Goal: Find contact information: Find contact information

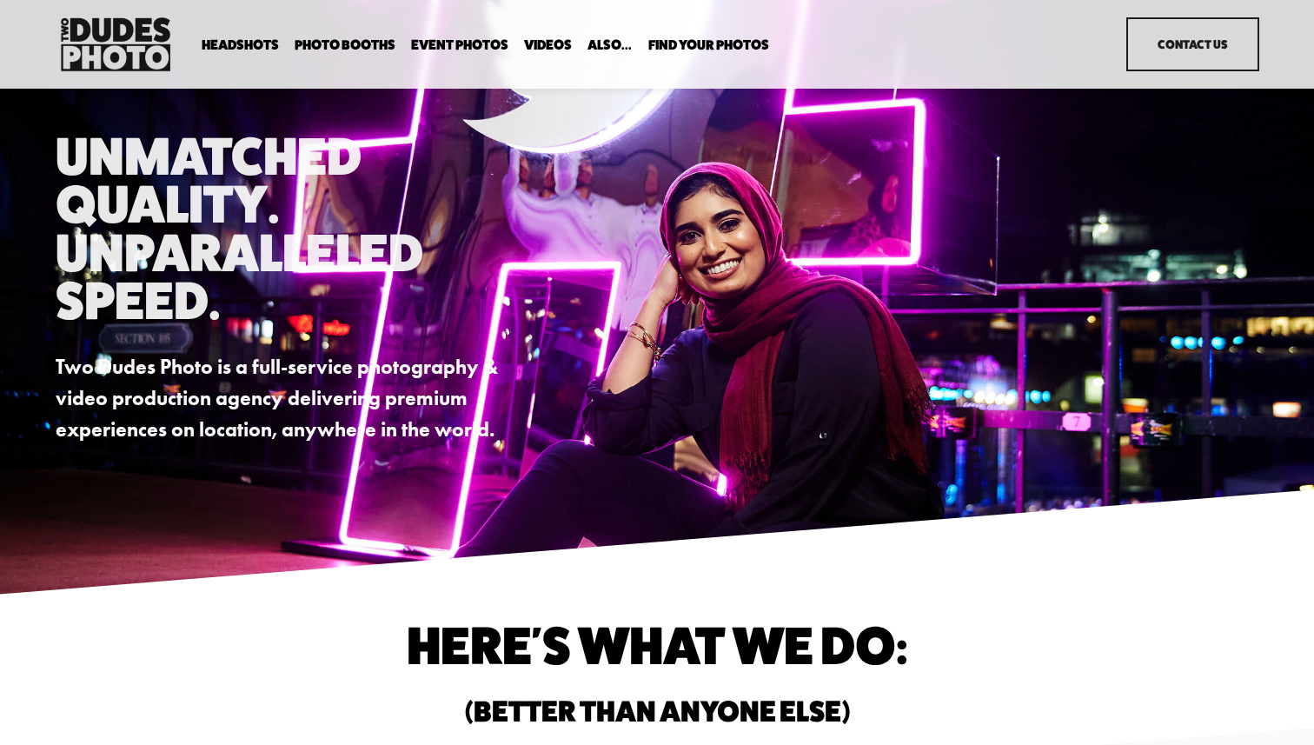
click at [249, 38] on span "Headshots" at bounding box center [240, 45] width 77 height 14
click at [0, 0] on span "Expo Headshots" at bounding box center [0, 0] width 0 height 0
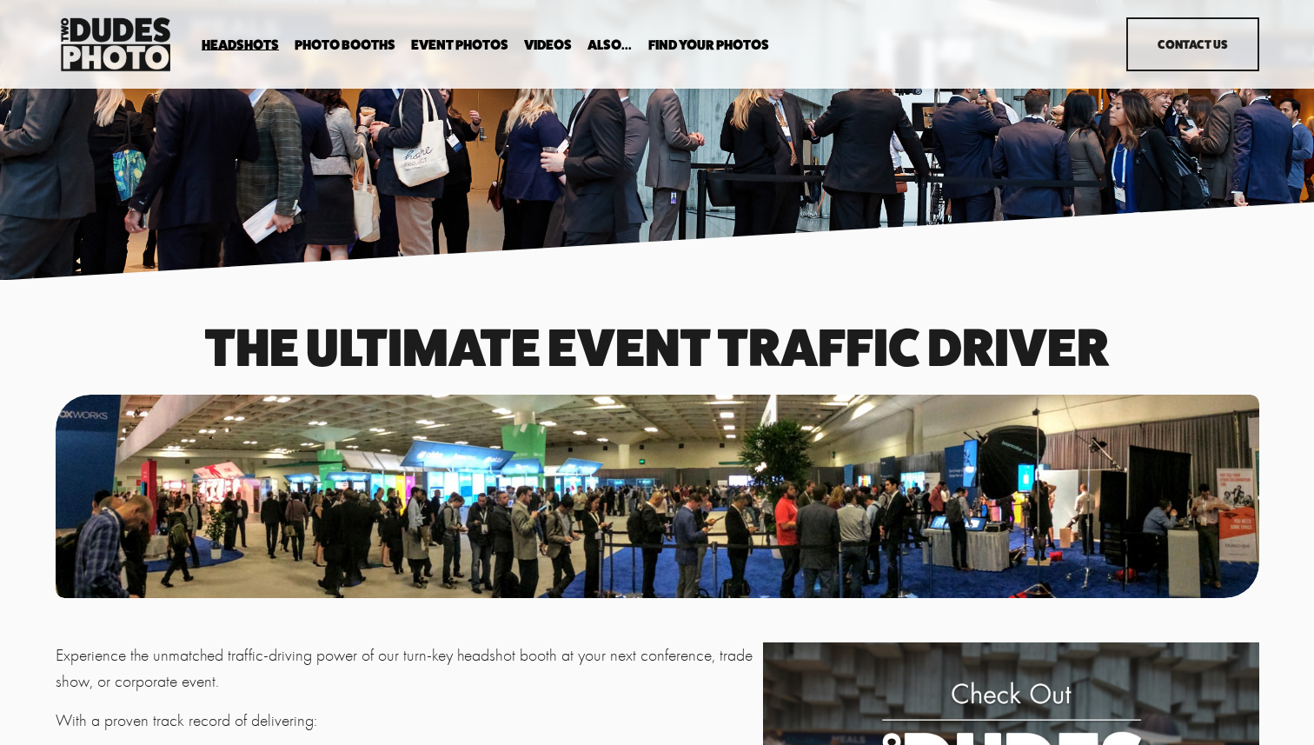
click at [0, 0] on span "Drop-In Headshot Sessions" at bounding box center [0, 0] width 0 height 0
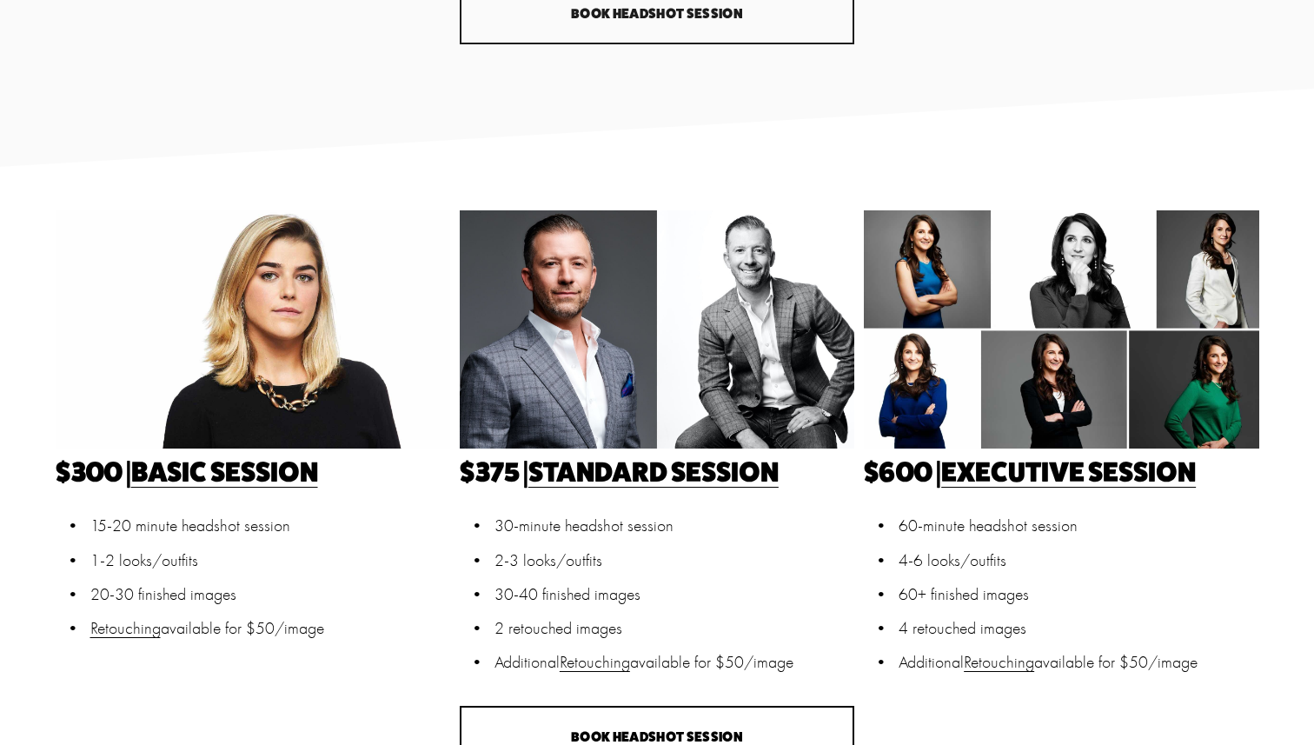
scroll to position [363, 0]
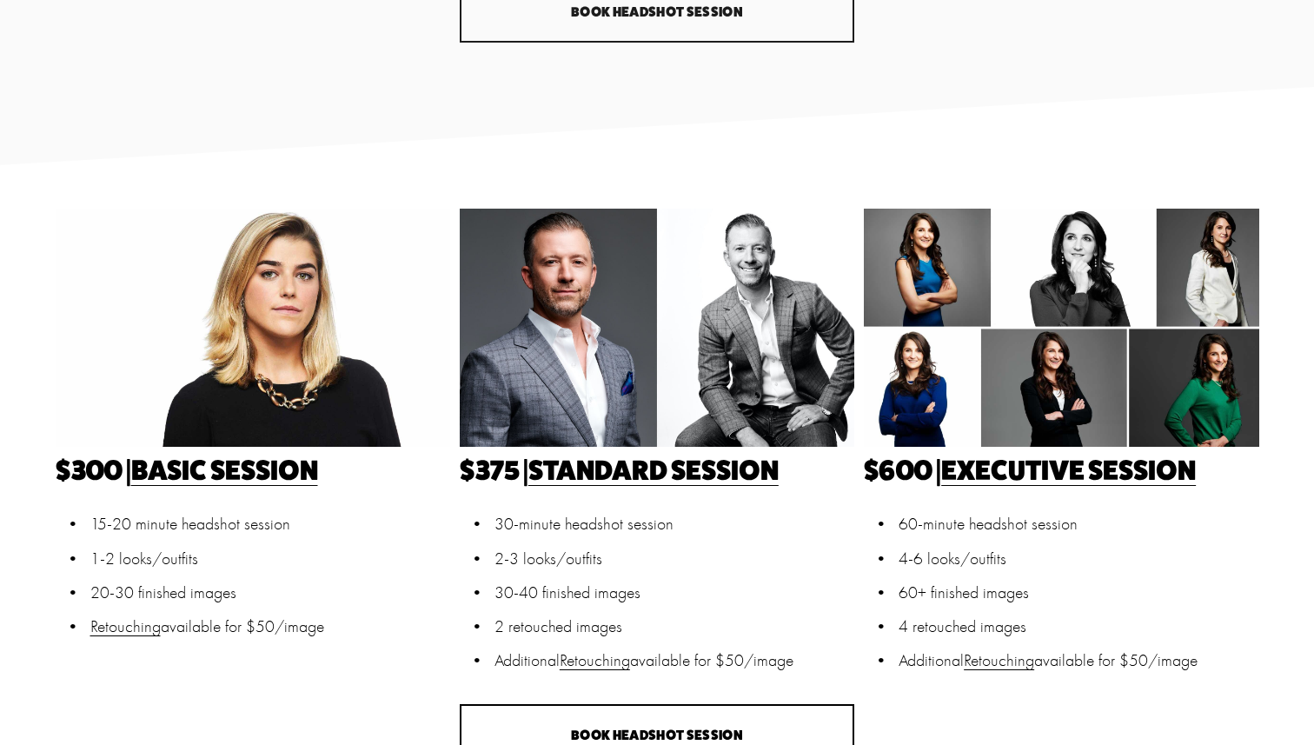
click at [289, 481] on link "Basic Session" at bounding box center [224, 470] width 187 height 34
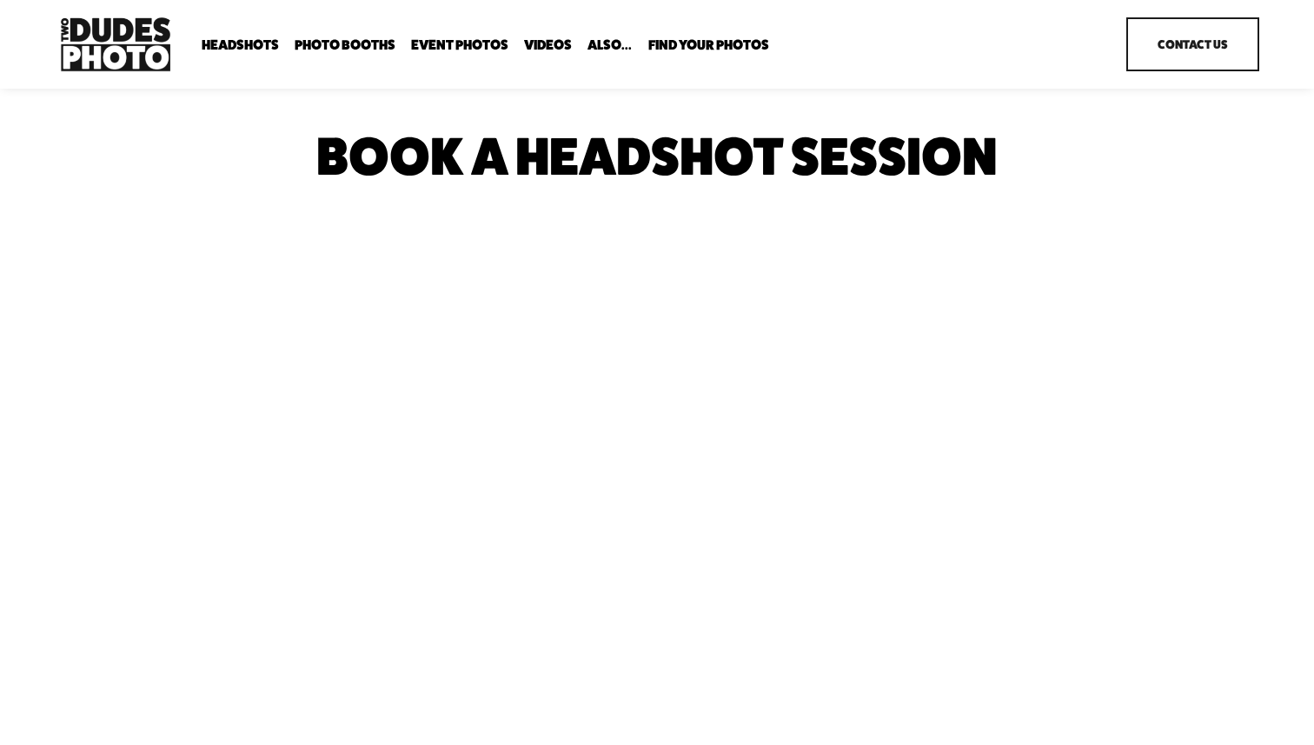
click at [1154, 46] on link "Contact Us" at bounding box center [1193, 44] width 132 height 54
